Goal: Navigation & Orientation: Find specific page/section

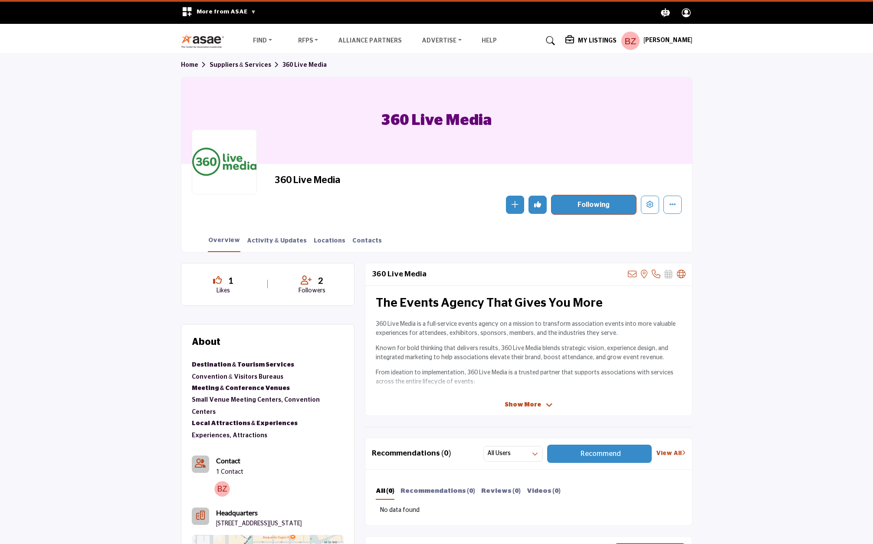
click at [515, 403] on span "Show More" at bounding box center [523, 405] width 36 height 9
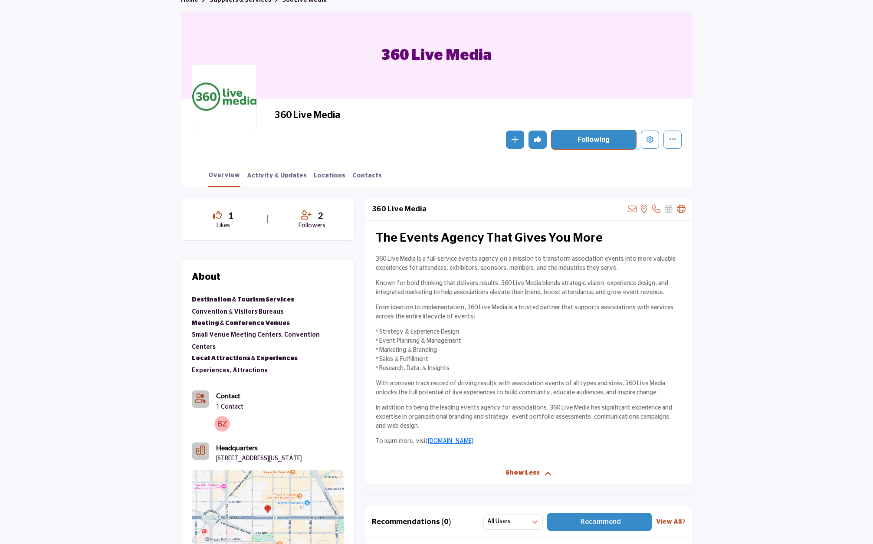
scroll to position [69, 0]
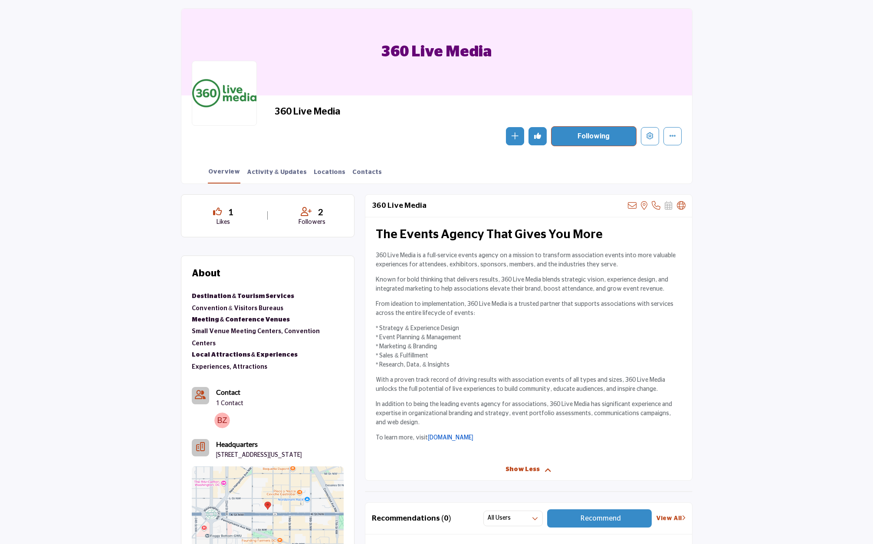
click at [457, 437] on link "[DOMAIN_NAME]" at bounding box center [451, 438] width 46 height 6
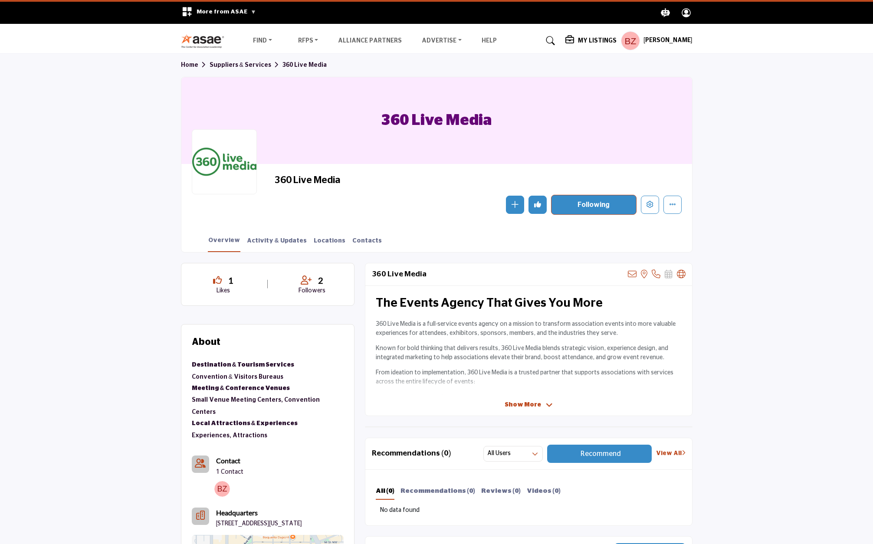
click at [600, 44] on h5 "My Listings" at bounding box center [597, 41] width 39 height 8
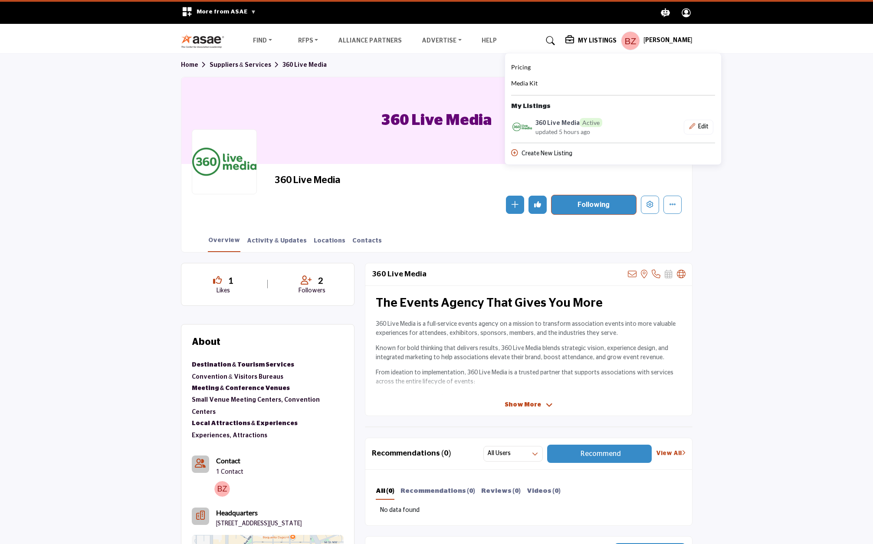
click at [562, 125] on h6 "360 Live Media Active" at bounding box center [569, 122] width 67 height 9
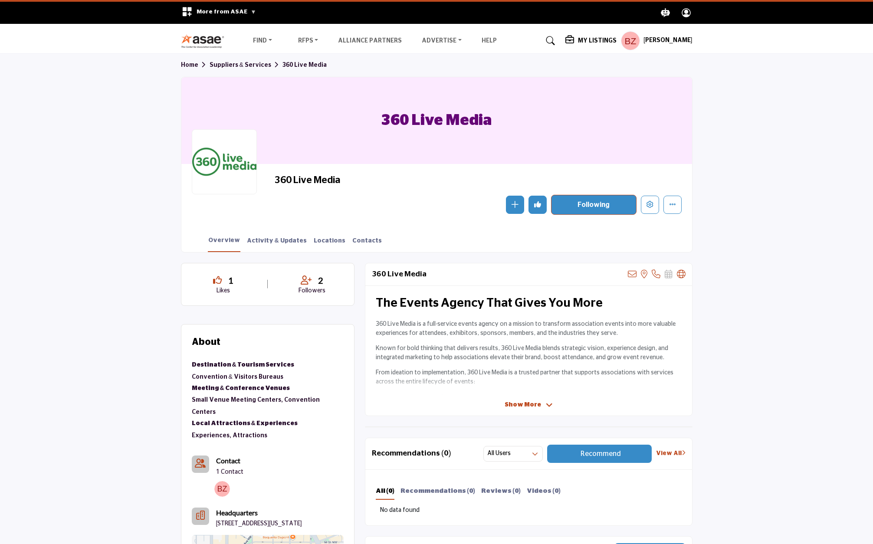
click at [612, 39] on h5 "My Listings" at bounding box center [597, 41] width 39 height 8
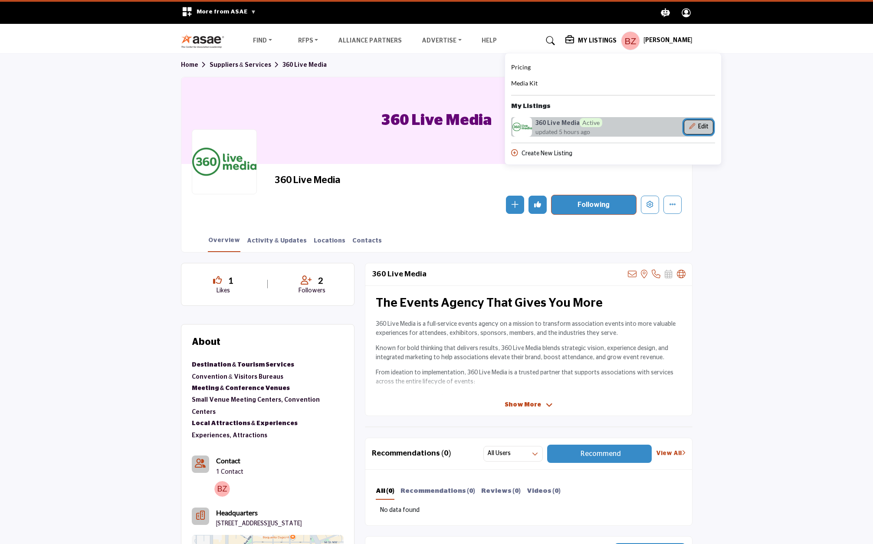
click at [713, 129] on button "Edit" at bounding box center [699, 127] width 30 height 15
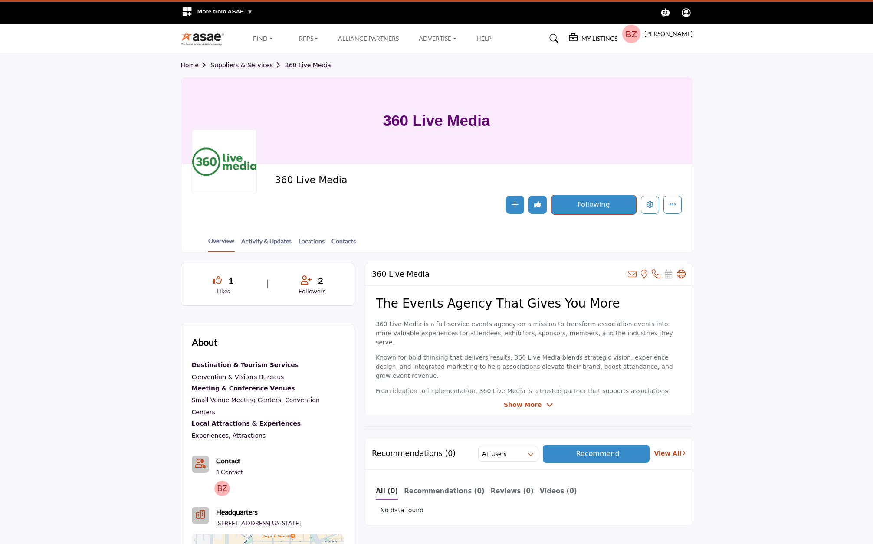
click at [0, 0] on div at bounding box center [0, 0] width 0 height 0
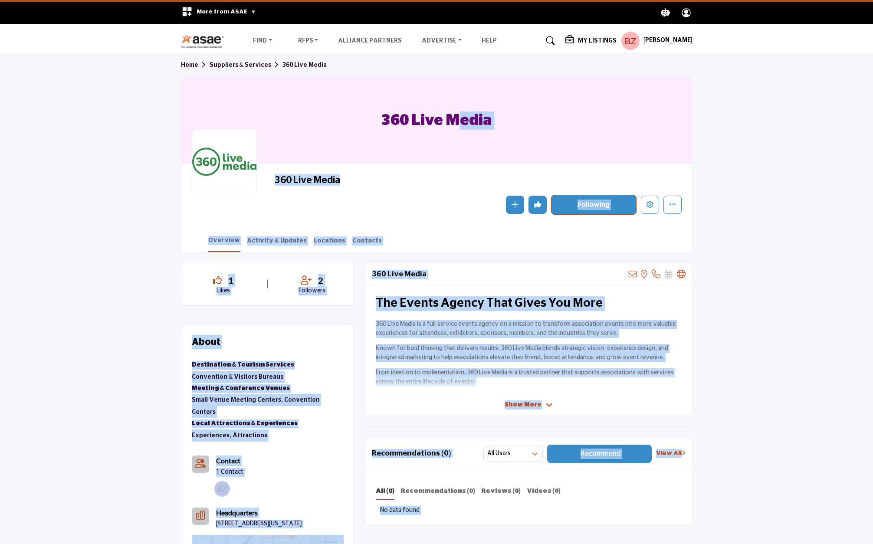
click at [0, 0] on div at bounding box center [0, 0] width 0 height 0
click at [546, 115] on div "360 Live Media" at bounding box center [436, 120] width 511 height 87
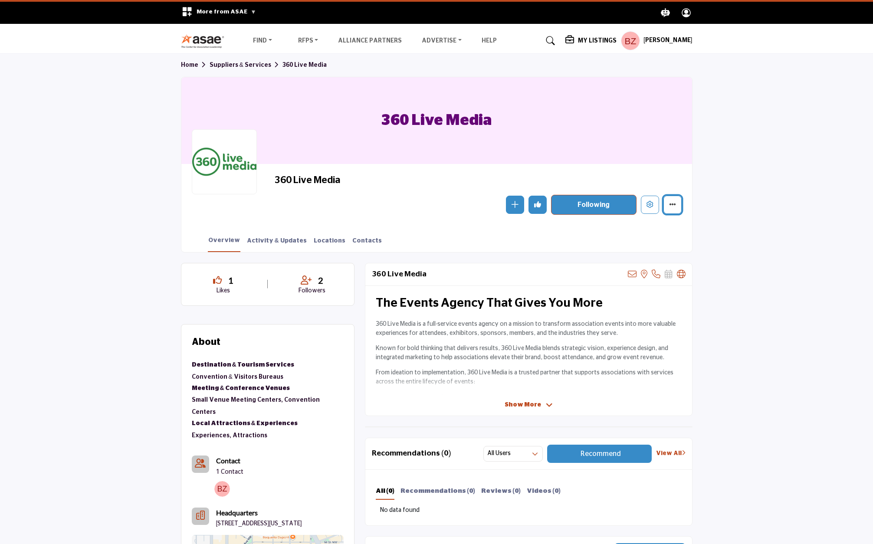
click at [673, 203] on icon "More details" at bounding box center [672, 204] width 7 height 7
click at [761, 145] on section "Home Suppliers & Services 360 Live Media 360 Live Media 360 Live Media Follow F…" at bounding box center [436, 153] width 873 height 198
click at [419, 130] on h1 "360 Live Media" at bounding box center [436, 120] width 110 height 87
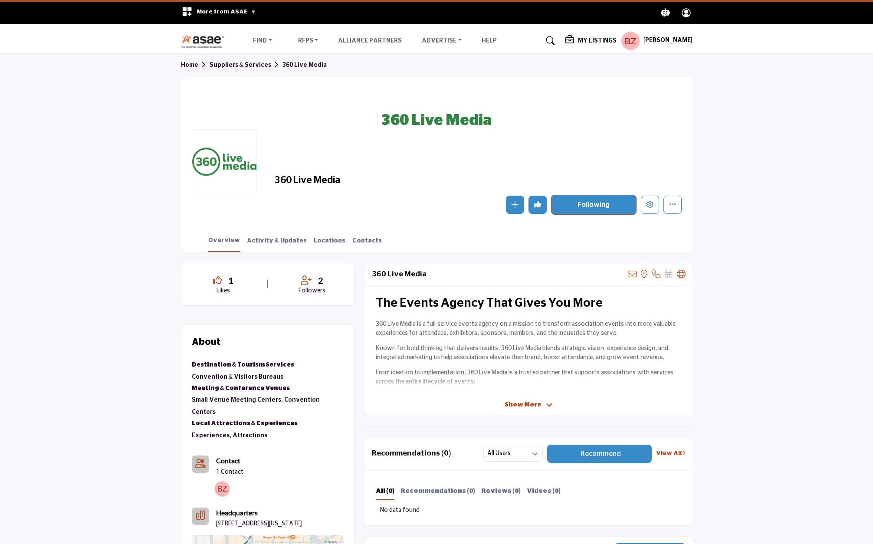
click at [427, 99] on h1 "360 Live Media" at bounding box center [436, 120] width 110 height 87
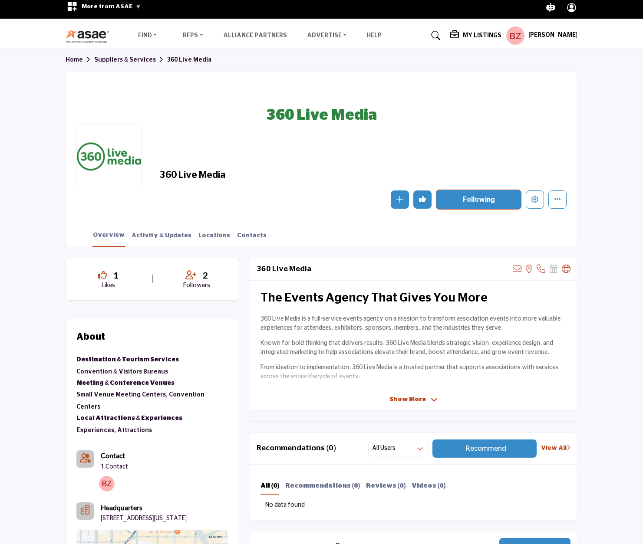
scroll to position [5, 0]
